Goal: Navigation & Orientation: Find specific page/section

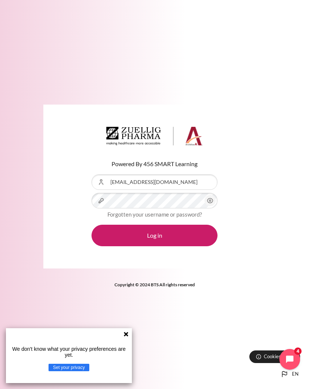
click at [214, 203] on icon "Content" at bounding box center [210, 200] width 9 height 9
click at [191, 243] on button "Log in" at bounding box center [155, 236] width 126 height 22
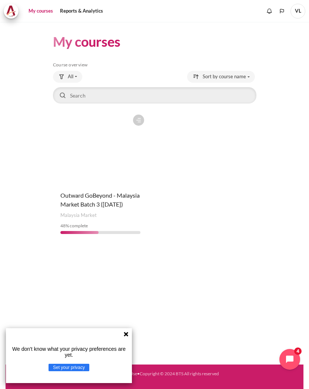
click at [122, 339] on div "We don't know what your privacy preferences are yet. Set your privacy" at bounding box center [69, 355] width 126 height 55
click at [131, 331] on div "We don't know what your privacy preferences are yet. Set your privacy" at bounding box center [69, 355] width 126 height 55
click at [128, 336] on icon at bounding box center [126, 334] width 4 height 4
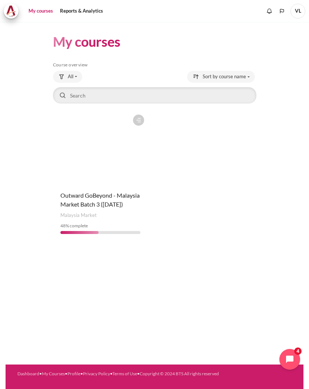
click at [125, 159] on figure "Content" at bounding box center [100, 148] width 95 height 74
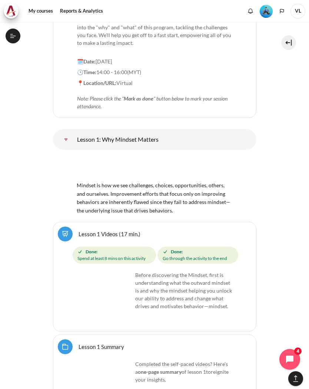
scroll to position [950, 0]
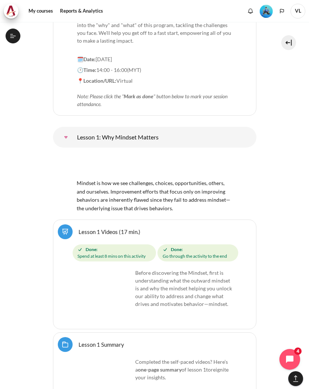
click at [13, 36] on icon at bounding box center [13, 36] width 6 height 0
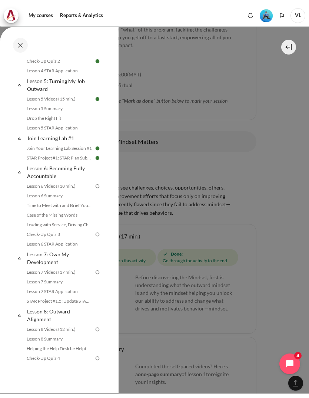
scroll to position [0, 0]
